Goal: Register for event/course

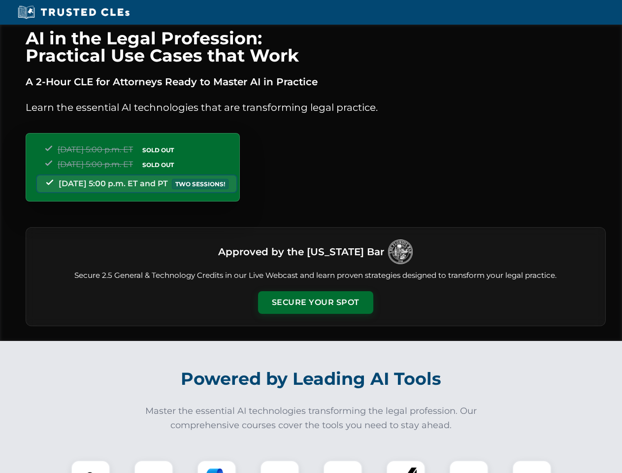
click at [315, 302] on button "Secure Your Spot" at bounding box center [315, 302] width 115 height 23
